Goal: Transaction & Acquisition: Download file/media

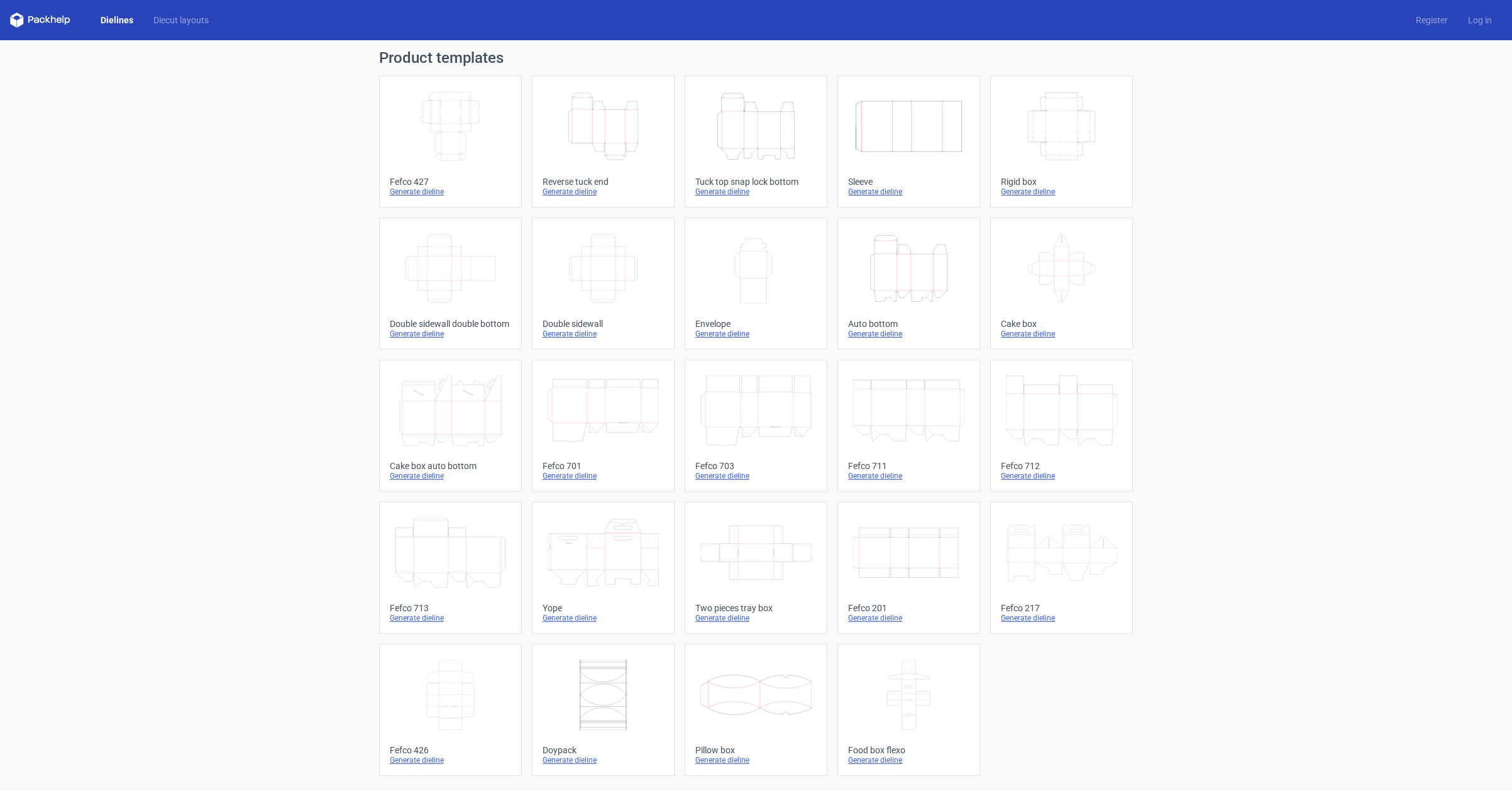
click at [600, 260] on icon "Width Depth Height" at bounding box center [603, 268] width 112 height 70
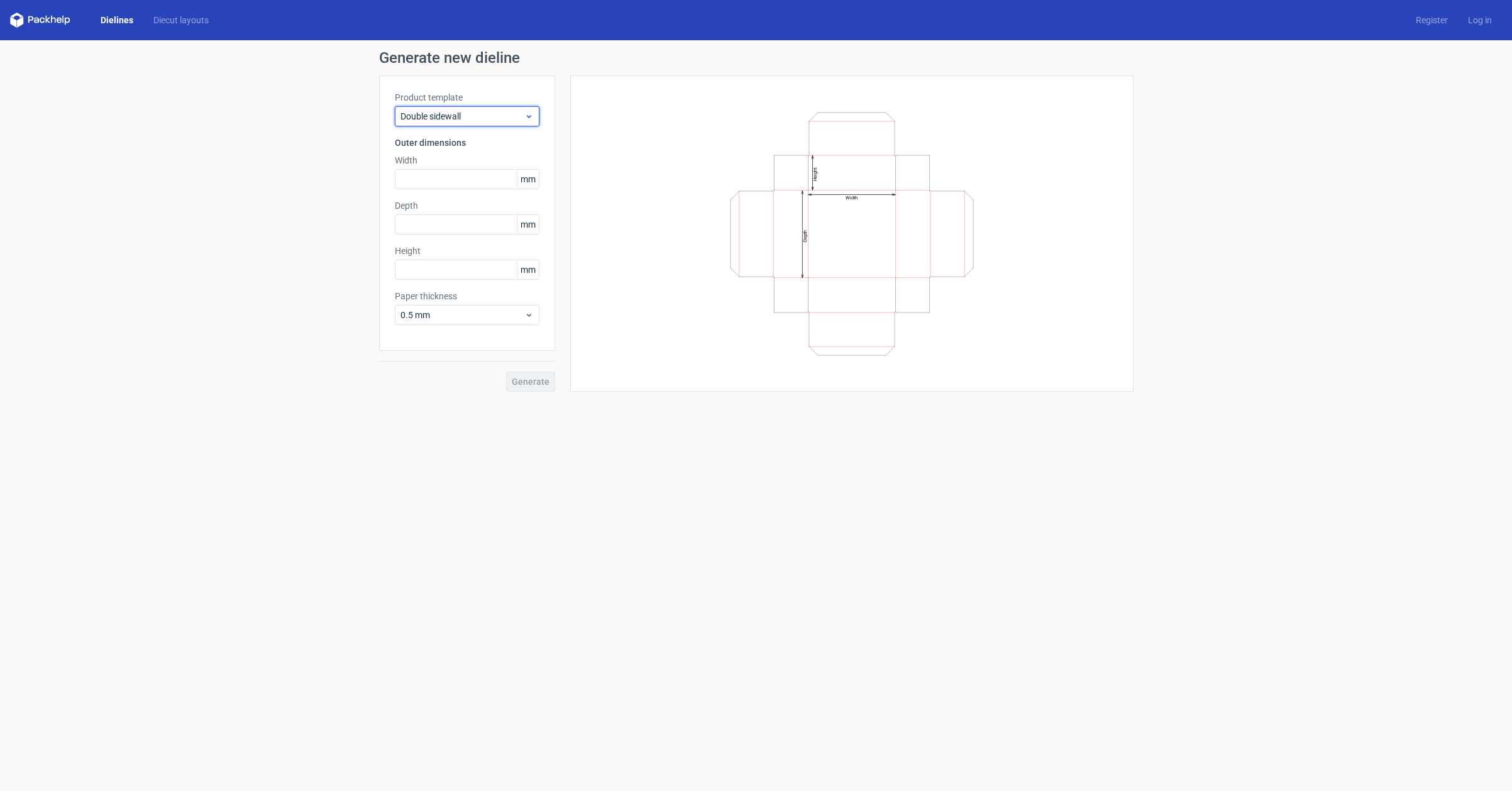
click at [503, 113] on span "Double sidewall" at bounding box center [462, 117] width 124 height 13
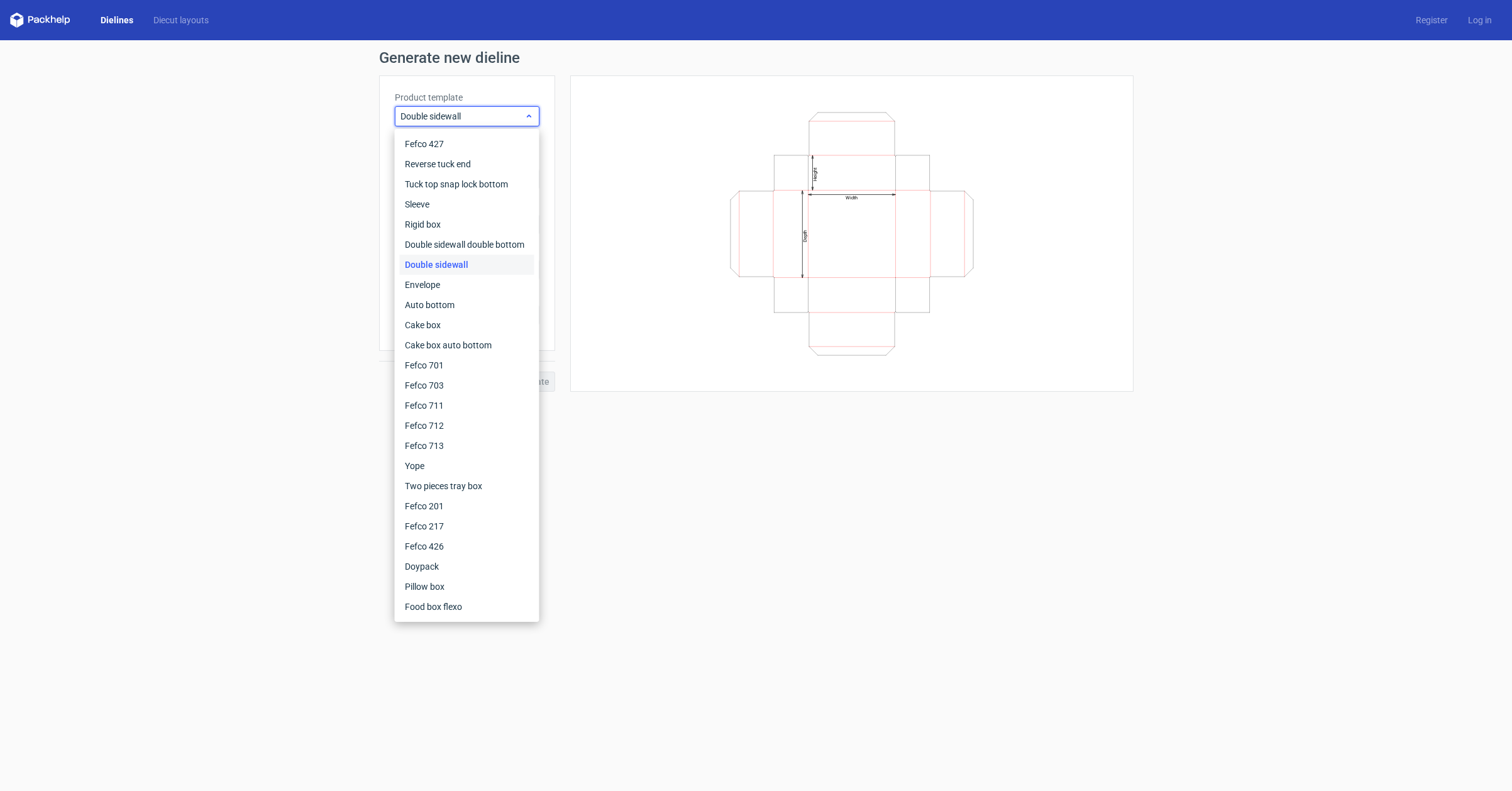
click at [503, 113] on span "Double sidewall" at bounding box center [462, 117] width 124 height 13
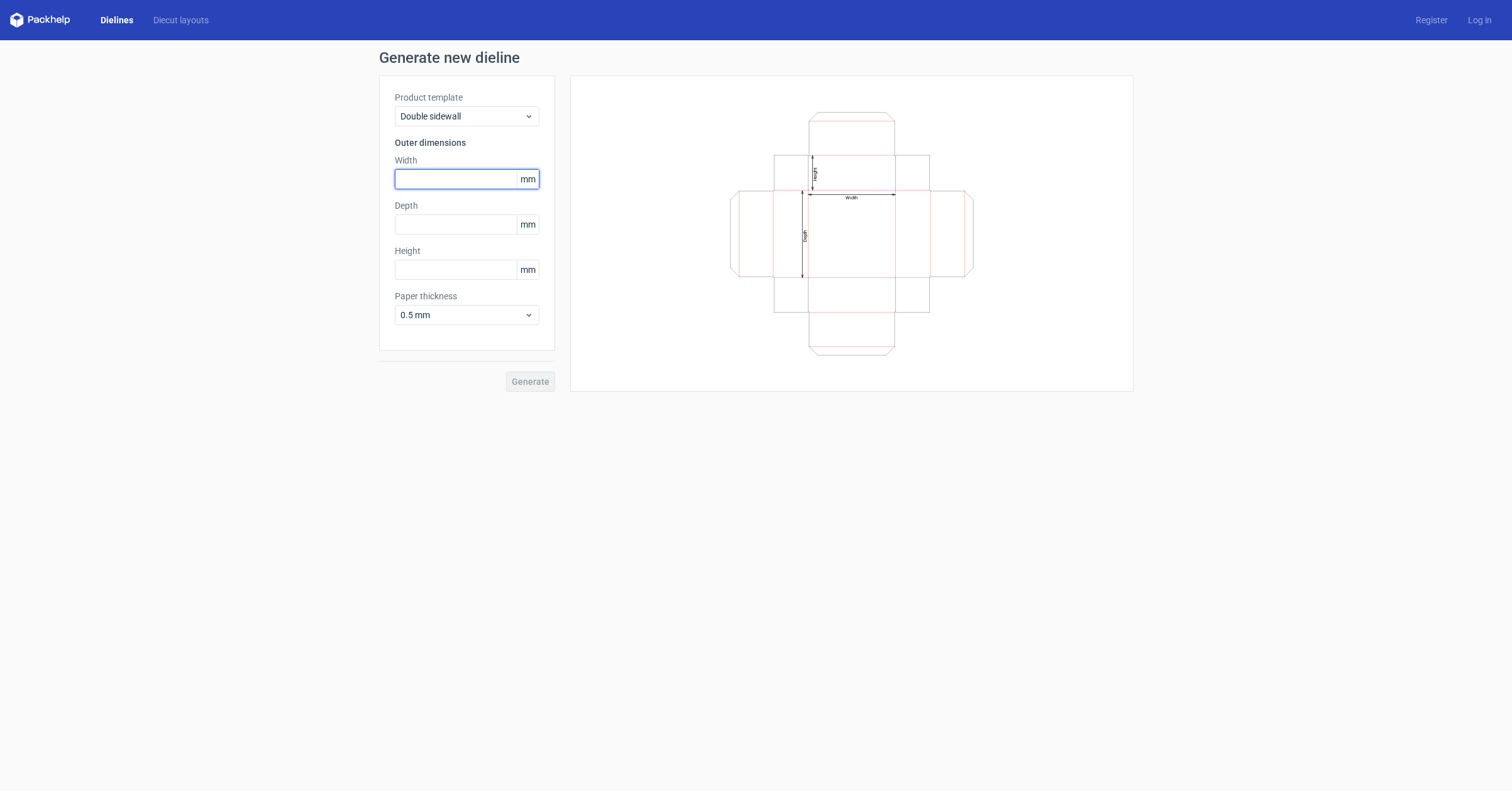
click at [431, 177] on input "text" at bounding box center [467, 179] width 144 height 20
drag, startPoint x: 432, startPoint y: 176, endPoint x: 352, endPoint y: 176, distance: 80.0
click at [352, 176] on div "Generate new dieline Product template Double sidewall Outer dimensions Width 18…" at bounding box center [756, 221] width 1512 height 361
type input "230"
type input "180"
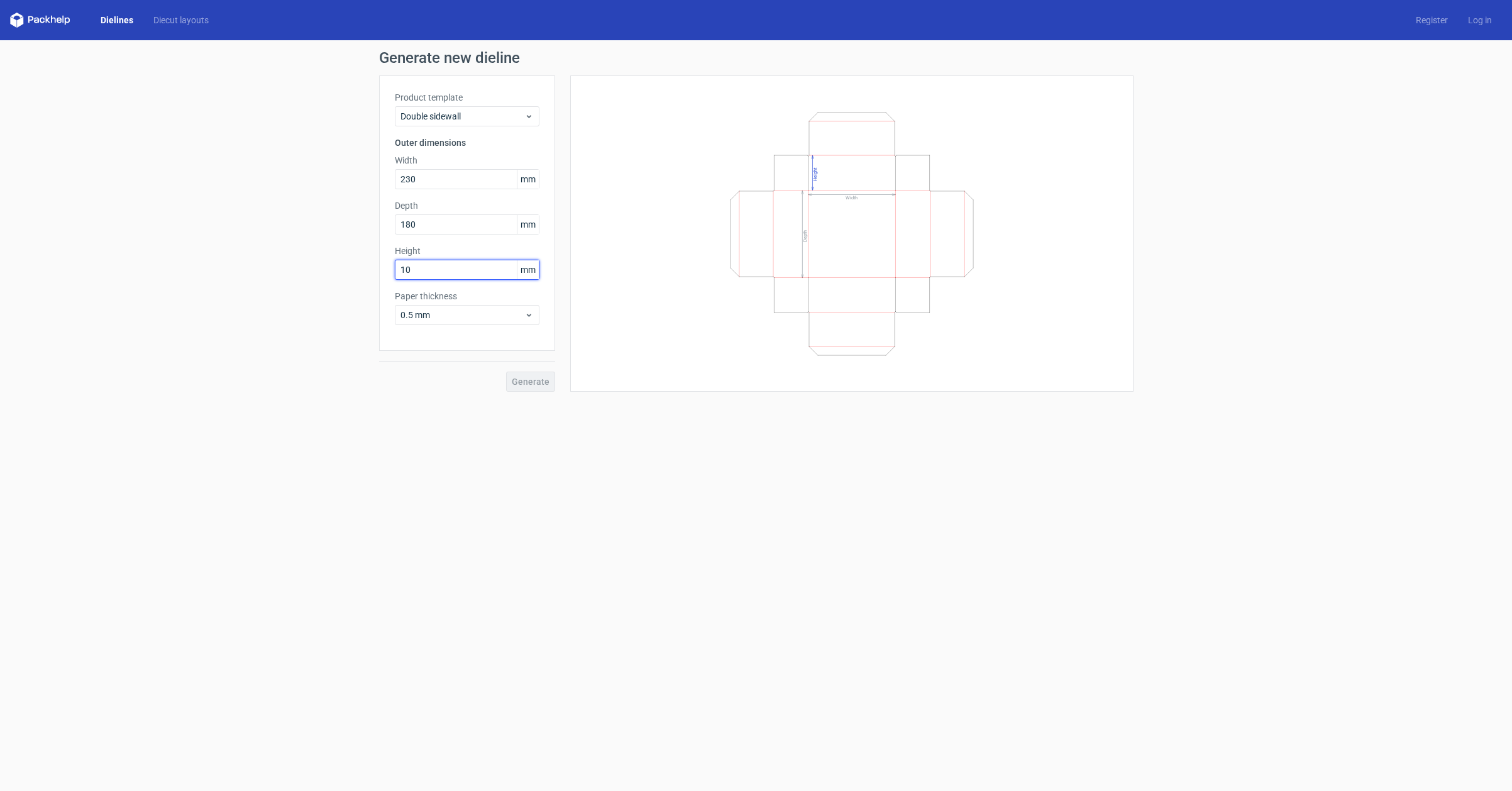
type input "100"
click at [542, 386] on span "Generate" at bounding box center [530, 382] width 38 height 9
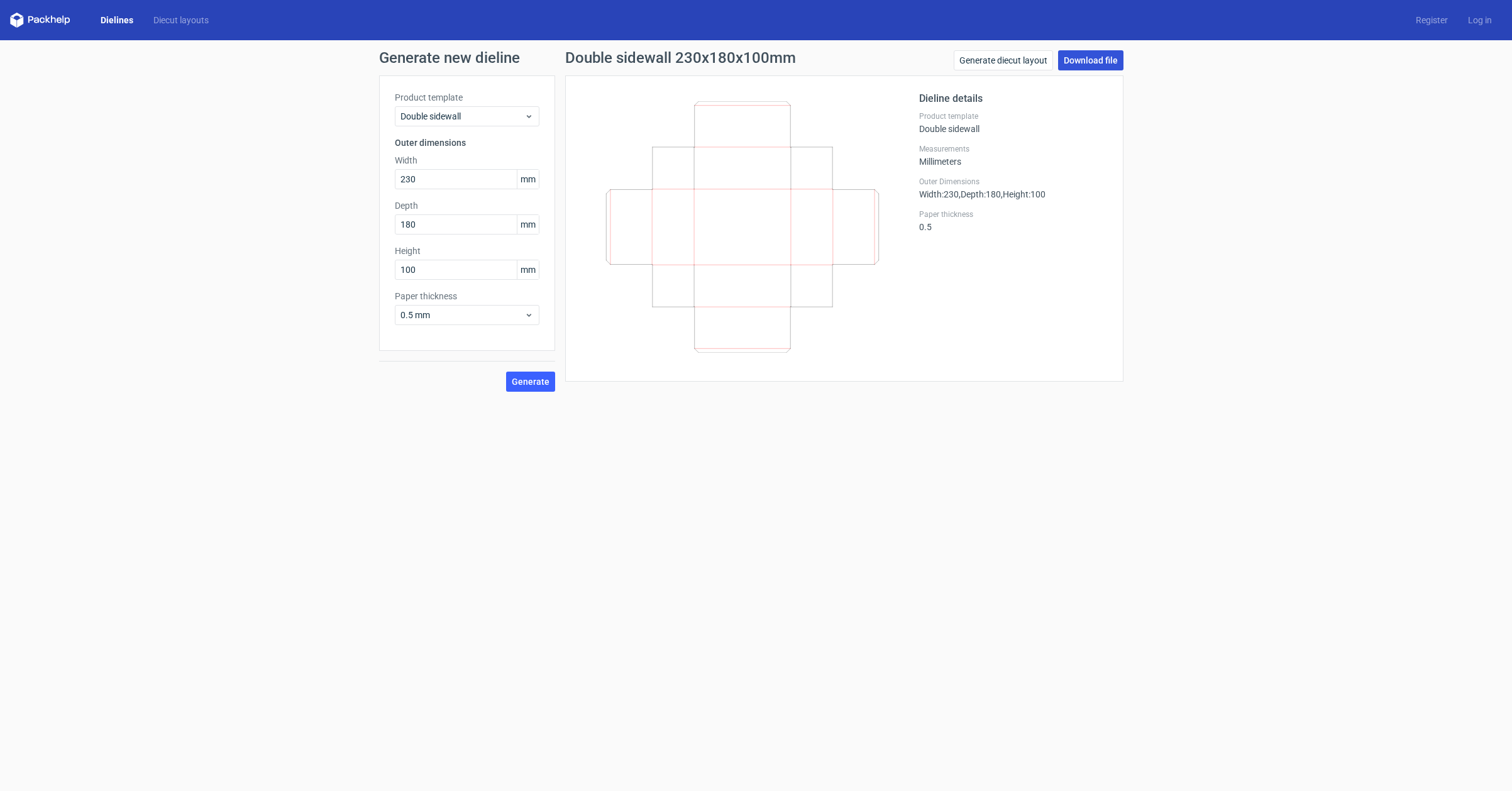
click at [1080, 60] on link "Download file" at bounding box center [1090, 60] width 65 height 20
drag, startPoint x: 421, startPoint y: 227, endPoint x: 345, endPoint y: 223, distance: 76.1
click at [357, 223] on div "Generate new dieline Product template Double sidewall Outer dimensions Width 23…" at bounding box center [756, 221] width 1512 height 361
type input "192"
drag, startPoint x: 423, startPoint y: 176, endPoint x: 318, endPoint y: 177, distance: 105.0
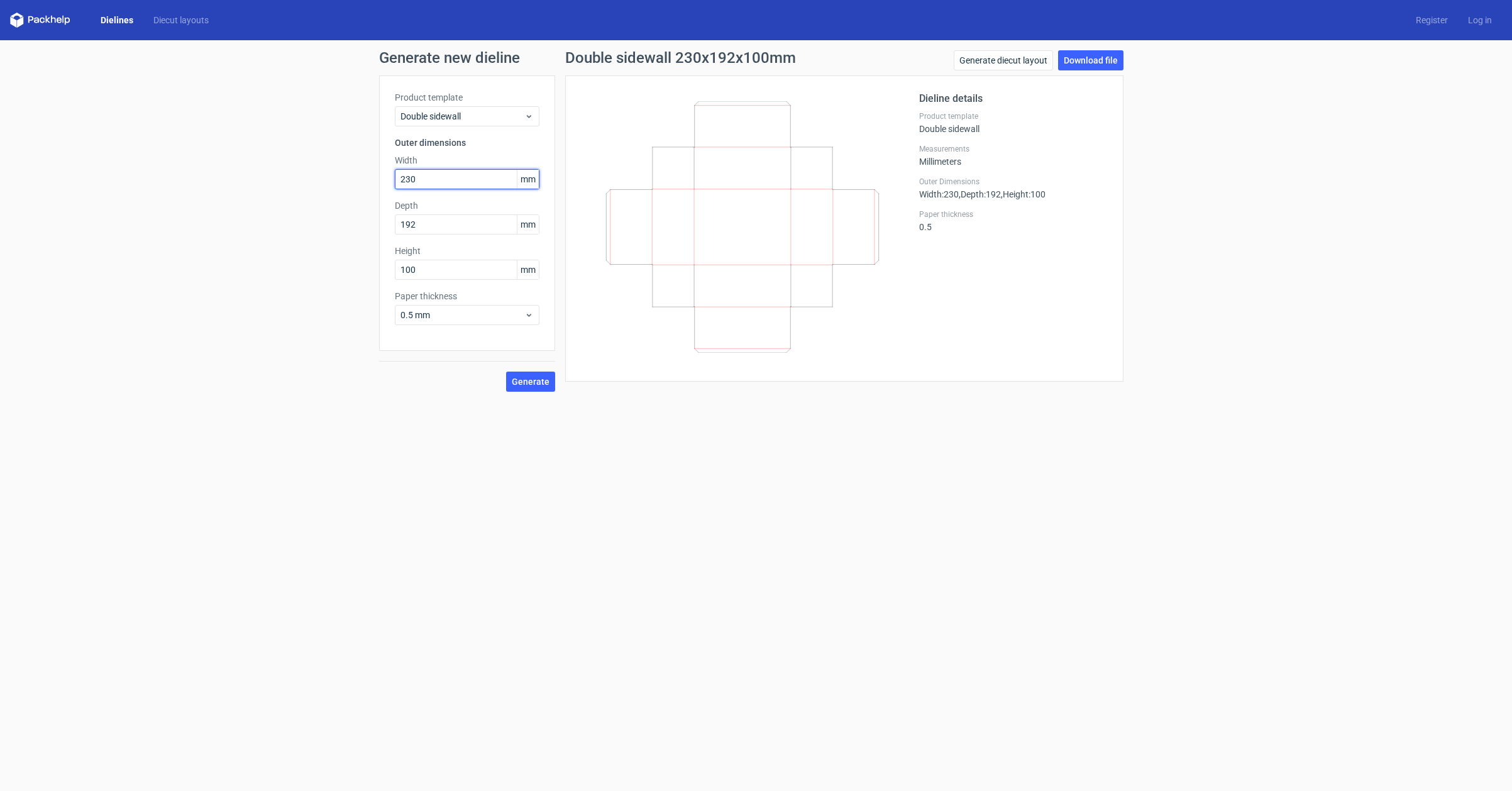
click at [328, 176] on div "Generate new dieline Product template Double sidewall Outer dimensions Width 23…" at bounding box center [756, 221] width 1512 height 361
type input "242"
drag, startPoint x: 446, startPoint y: 273, endPoint x: 292, endPoint y: 258, distance: 154.7
click at [317, 259] on div "Generate new dieline Product template Double sidewall Outer dimensions Width 24…" at bounding box center [756, 221] width 1512 height 361
type input "70"
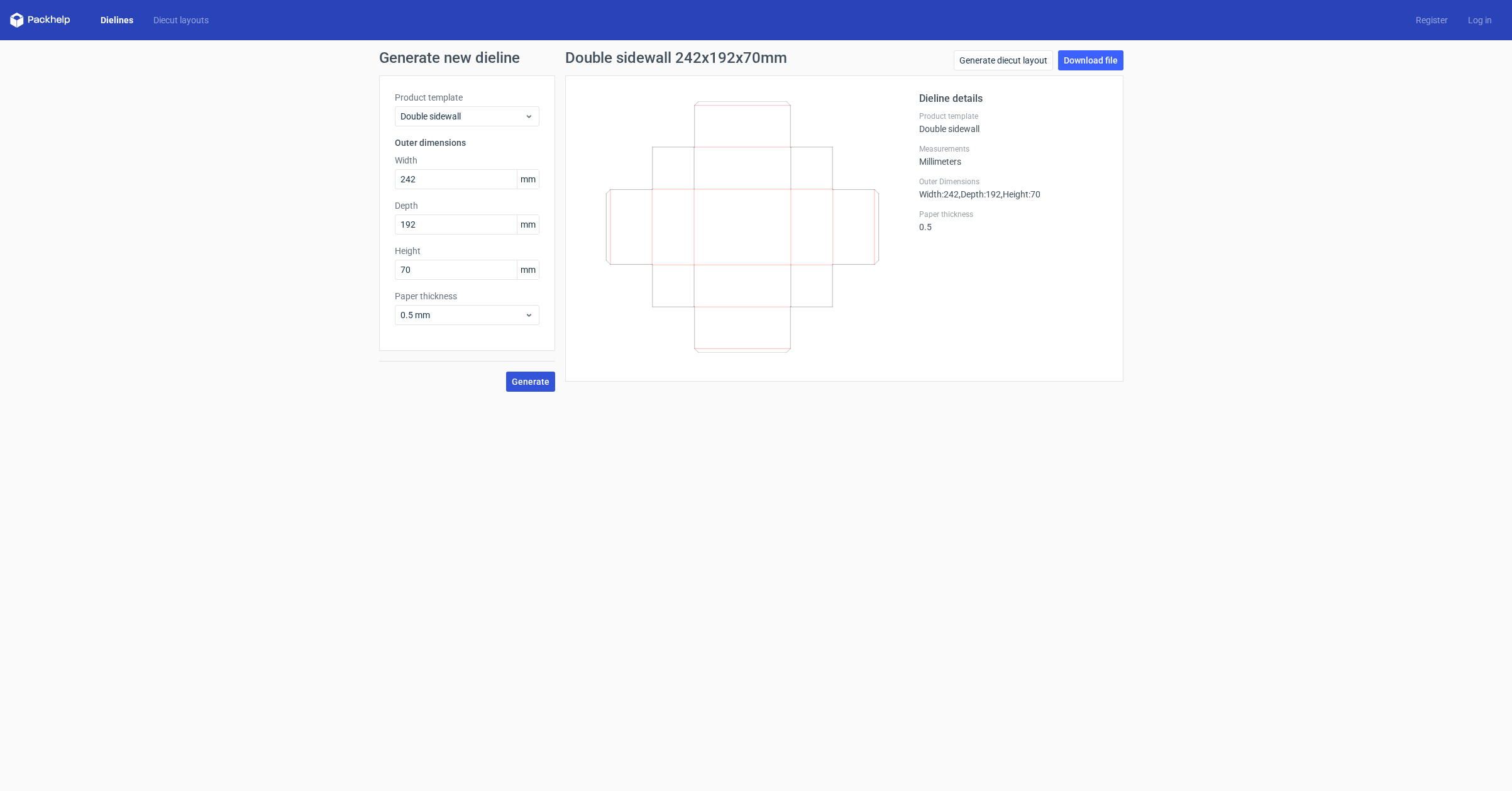
click at [549, 382] on span "Generate" at bounding box center [530, 382] width 38 height 9
click at [1096, 63] on link "Download file" at bounding box center [1090, 60] width 65 height 20
